Goal: Check status: Check status

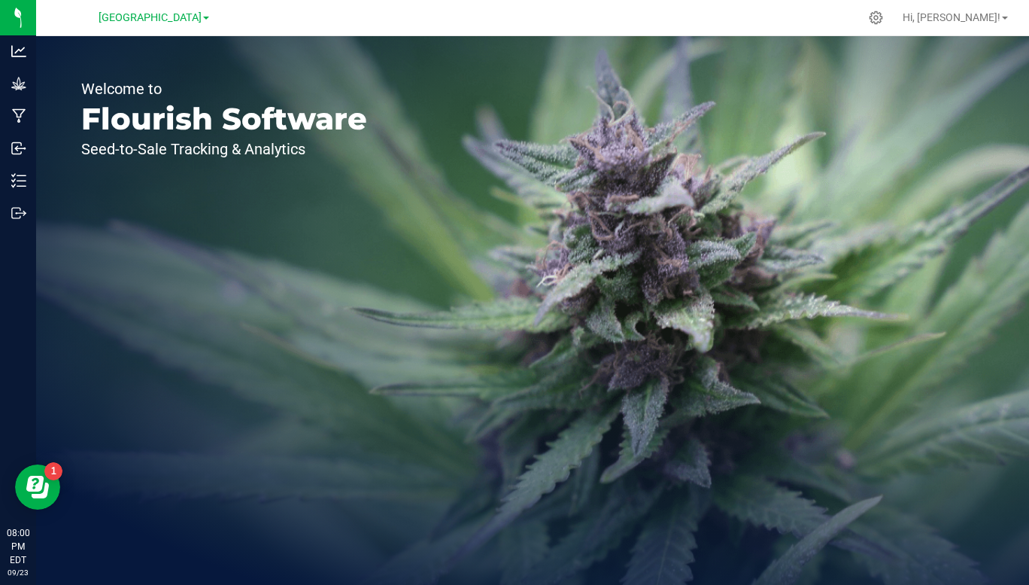
click at [202, 13] on span "[GEOGRAPHIC_DATA]" at bounding box center [150, 17] width 103 height 13
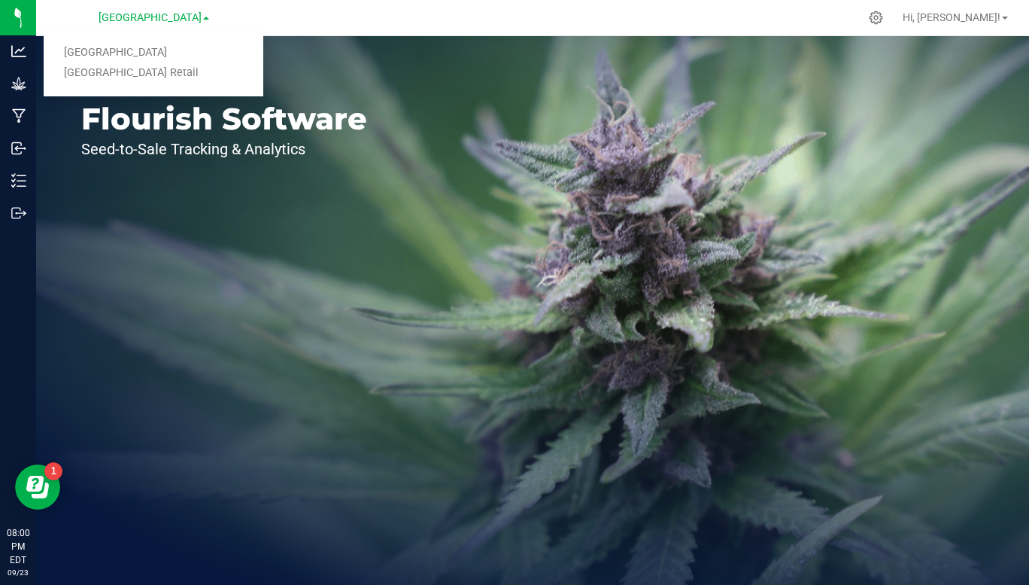
click at [153, 74] on link "[GEOGRAPHIC_DATA] Retail" at bounding box center [154, 73] width 220 height 20
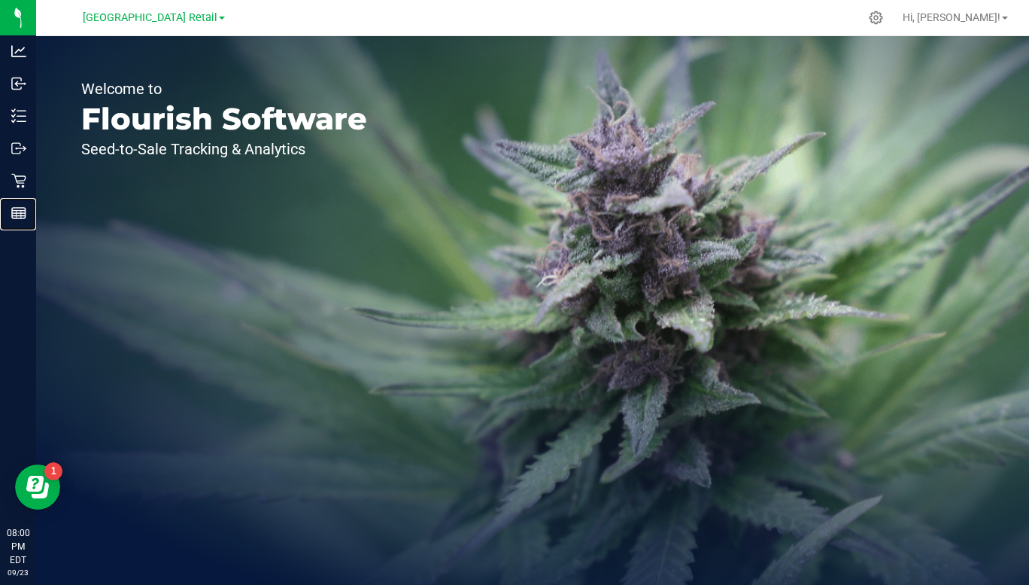
click at [22, 213] on line at bounding box center [19, 213] width 14 height 0
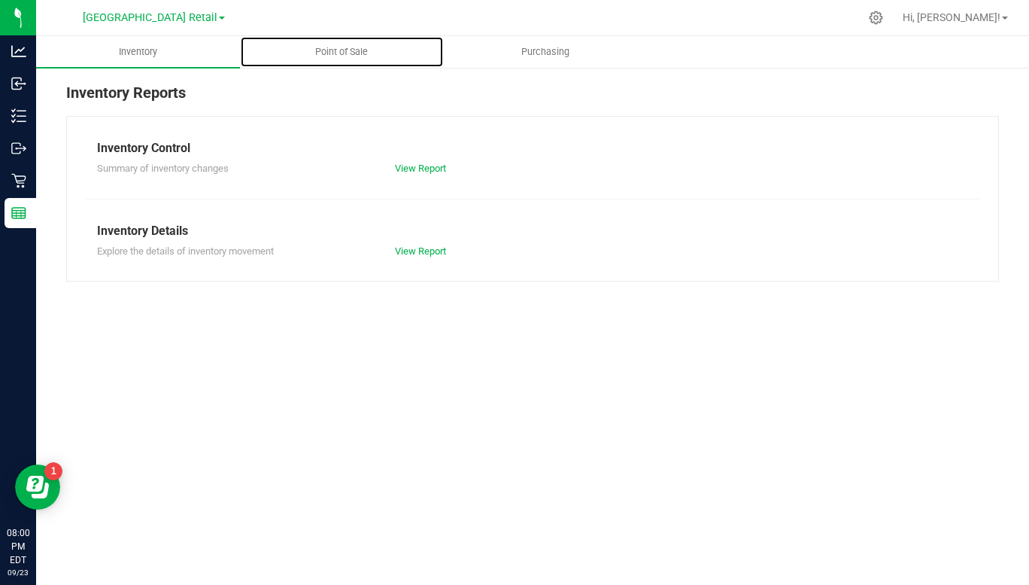
click at [356, 47] on span "Point of Sale" at bounding box center [341, 52] width 93 height 14
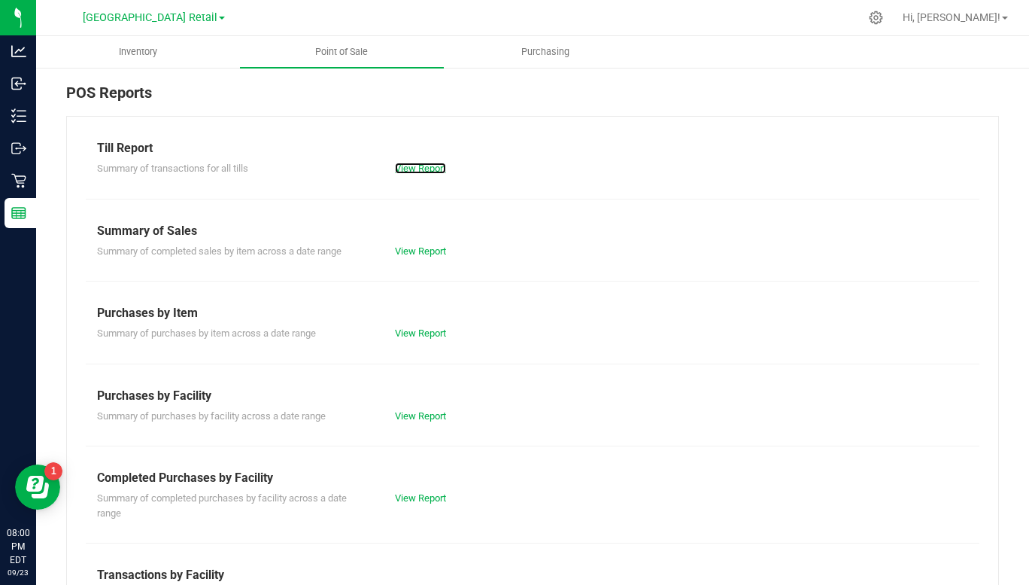
click at [416, 172] on link "View Report" at bounding box center [420, 168] width 51 height 11
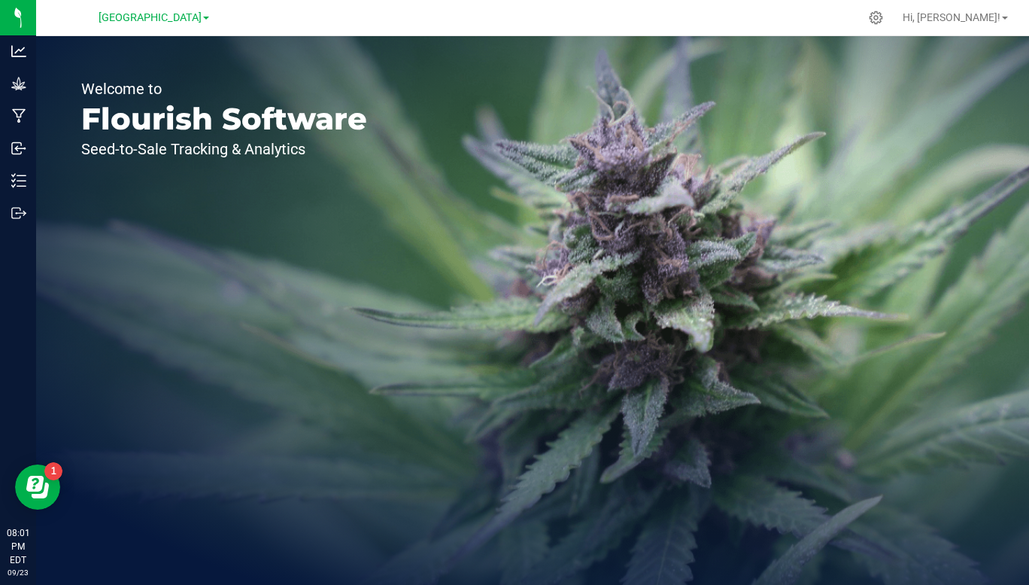
click at [201, 16] on span "[GEOGRAPHIC_DATA]" at bounding box center [150, 17] width 103 height 13
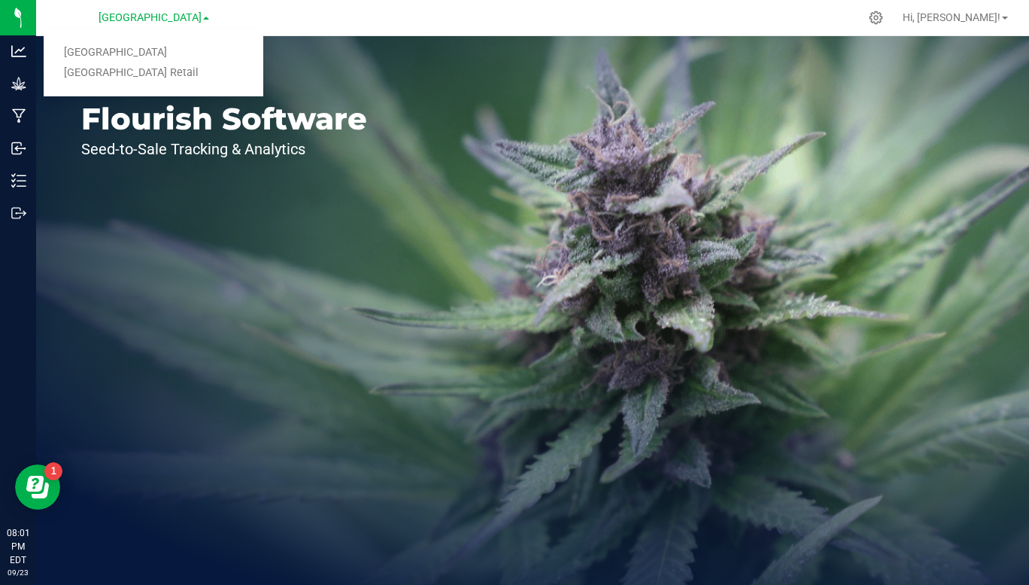
click at [160, 74] on link "[GEOGRAPHIC_DATA] Retail" at bounding box center [154, 73] width 220 height 20
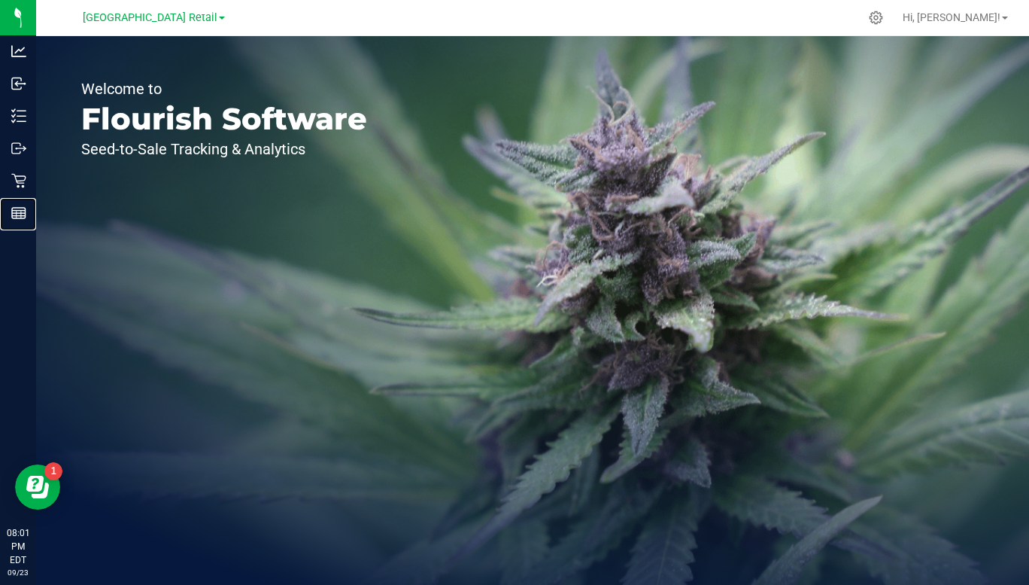
click at [17, 220] on div "Reports" at bounding box center [21, 213] width 32 height 30
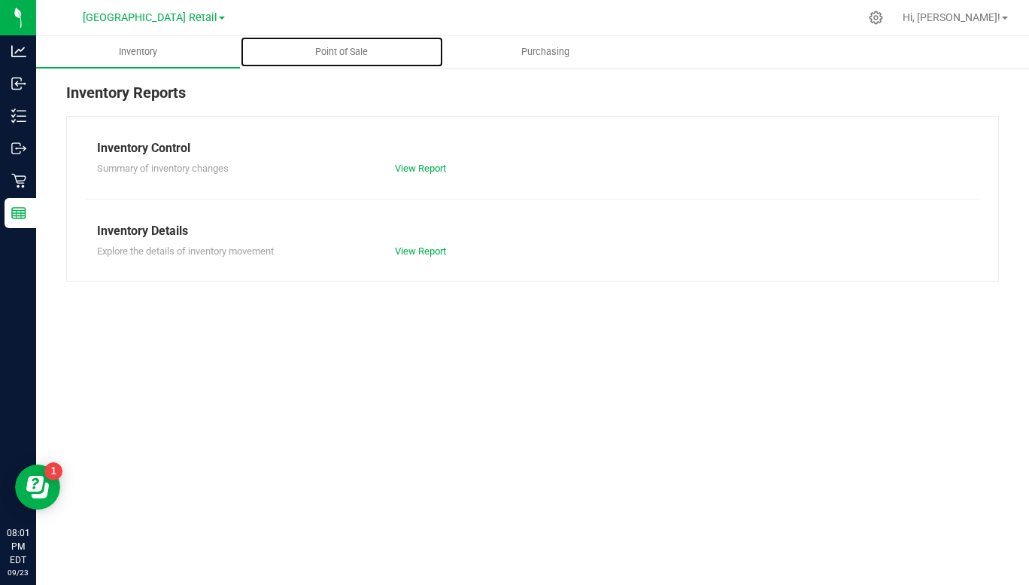
click at [348, 53] on span "Point of Sale" at bounding box center [341, 52] width 93 height 14
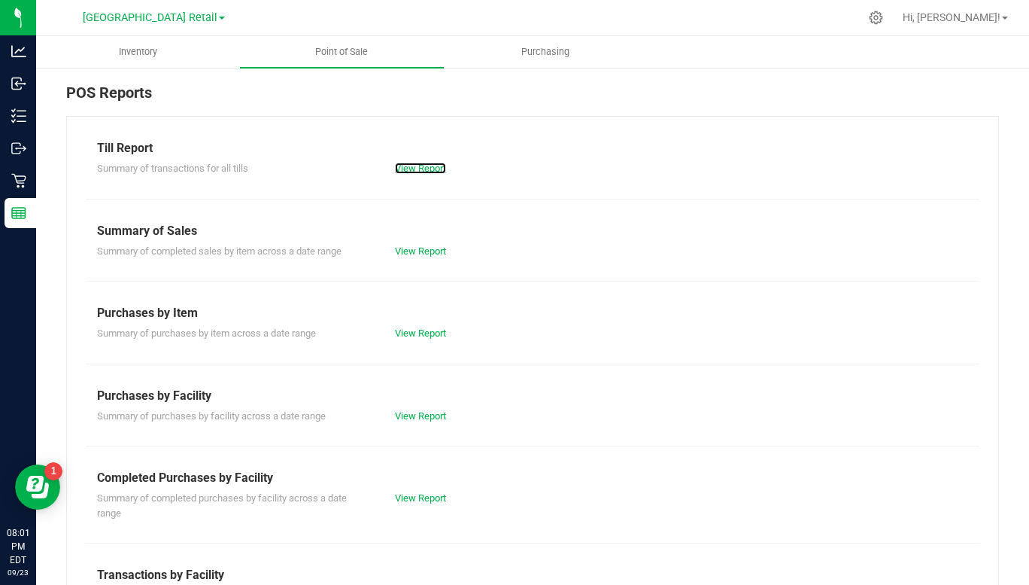
click at [421, 166] on link "View Report" at bounding box center [420, 168] width 51 height 11
